Goal: Navigation & Orientation: Find specific page/section

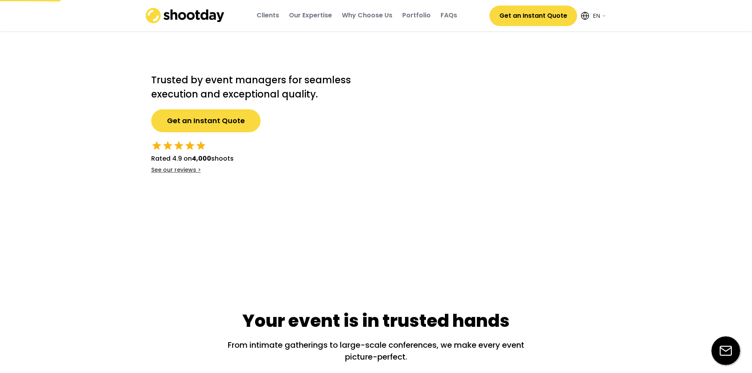
select select ""en""
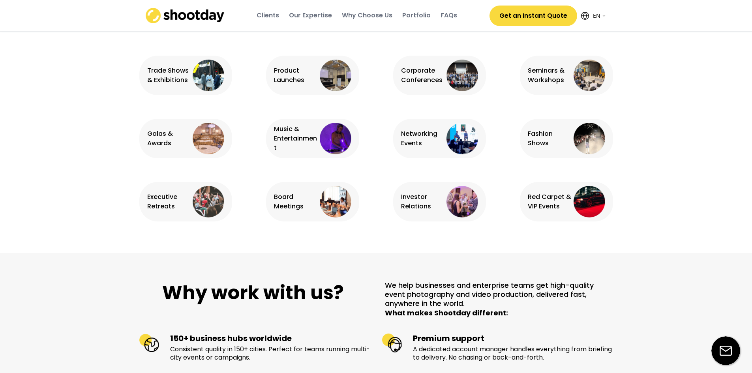
scroll to position [434, 0]
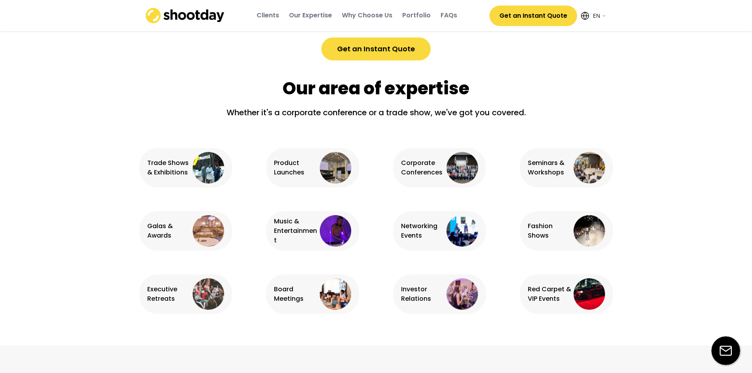
click at [330, 226] on img at bounding box center [336, 231] width 32 height 32
click at [320, 236] on img at bounding box center [336, 231] width 32 height 32
click at [325, 236] on img at bounding box center [336, 231] width 32 height 32
click at [329, 221] on img at bounding box center [336, 231] width 32 height 32
click at [323, 162] on img at bounding box center [336, 168] width 32 height 32
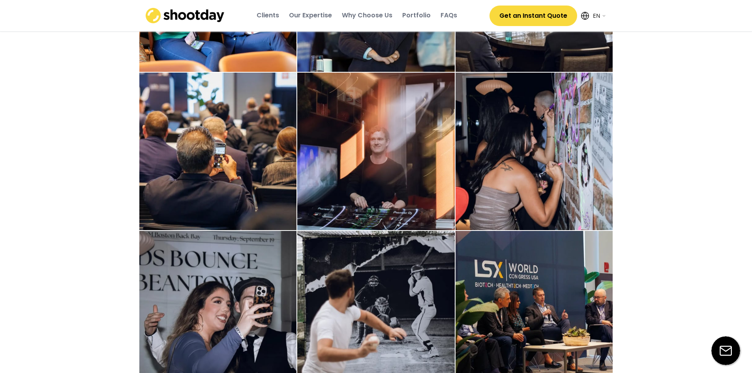
scroll to position [1421, 0]
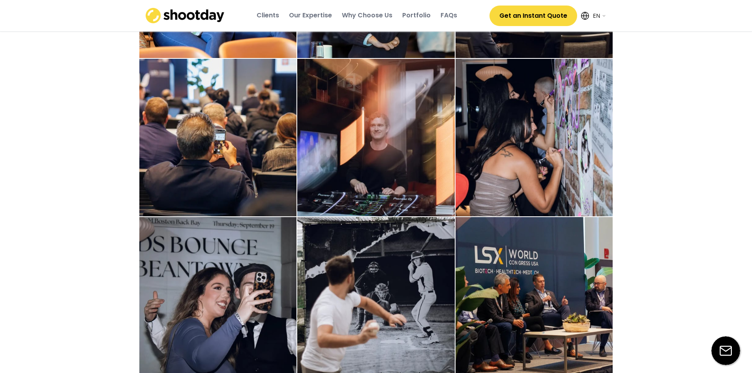
click at [372, 228] on img at bounding box center [375, 295] width 157 height 157
click at [367, 206] on img at bounding box center [375, 137] width 157 height 157
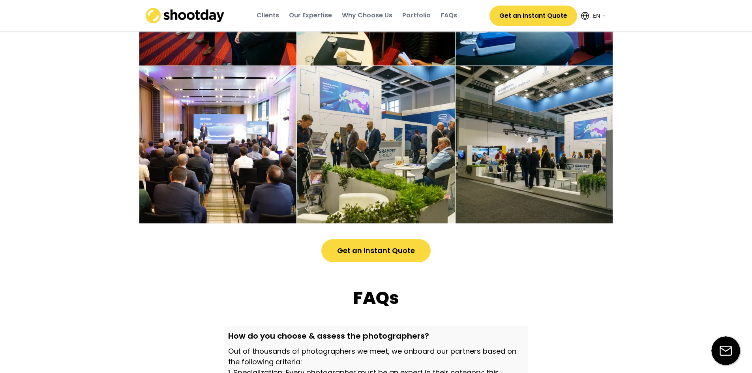
scroll to position [2131, 0]
